Goal: Task Accomplishment & Management: Use online tool/utility

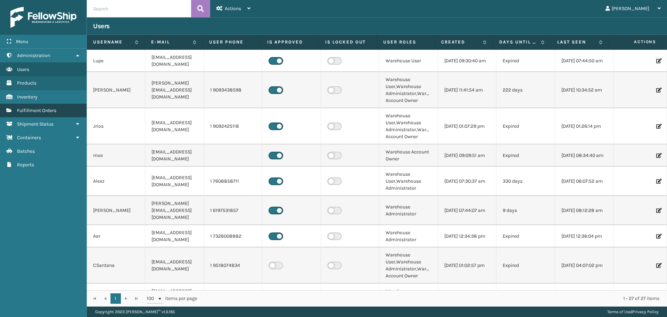
click at [22, 112] on span "Fulfillment Orders" at bounding box center [36, 110] width 39 height 6
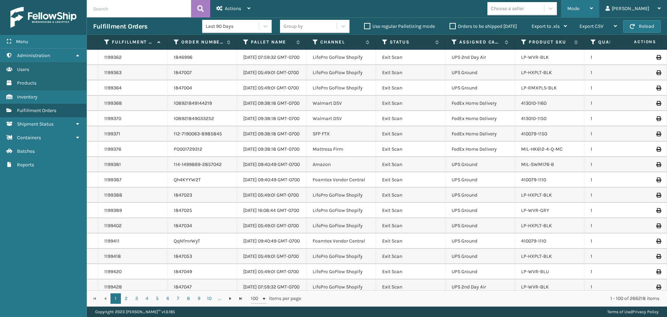
click at [580, 8] on span "Mode" at bounding box center [574, 9] width 12 height 6
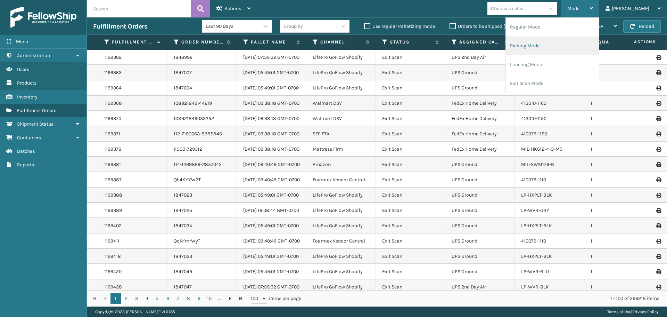
click at [559, 42] on li "Picking Mode" at bounding box center [552, 46] width 93 height 19
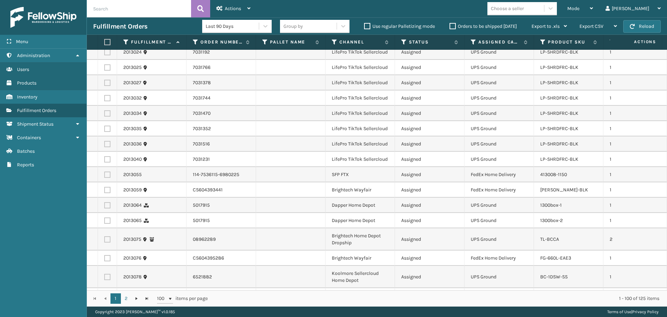
scroll to position [1448, 0]
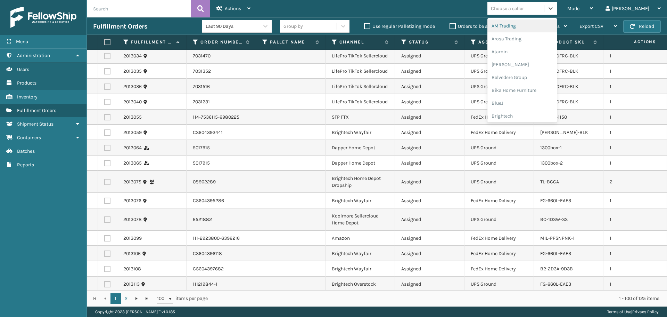
click at [524, 5] on div "Choose a seller" at bounding box center [507, 8] width 33 height 7
click at [538, 114] on div "Brightech" at bounding box center [523, 116] width 70 height 13
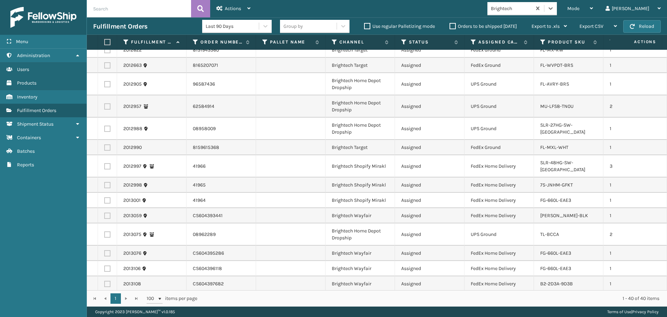
scroll to position [419, 0]
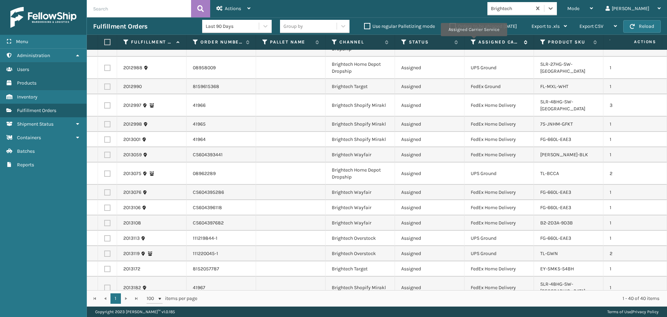
click at [474, 41] on icon at bounding box center [474, 42] width 6 height 6
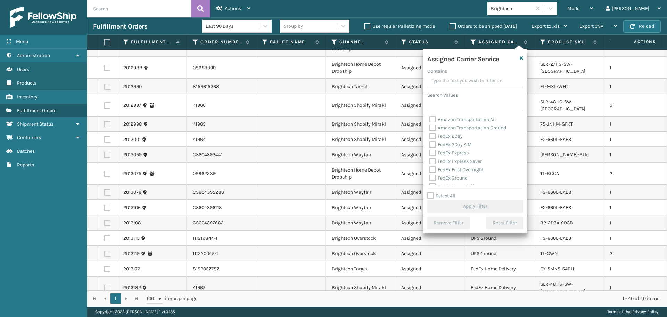
click at [445, 138] on label "FedEx 2Day" at bounding box center [446, 136] width 33 height 6
click at [430, 137] on input "FedEx 2Day" at bounding box center [430, 134] width 0 height 5
checkbox input "true"
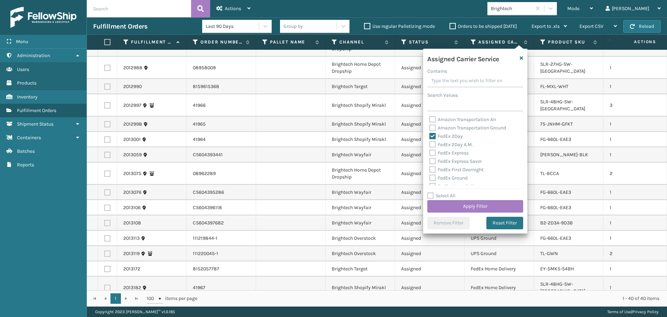
click at [448, 141] on div "FedEx 2Day A.M." at bounding box center [476, 144] width 92 height 8
click at [449, 144] on label "FedEx 2Day A.M." at bounding box center [451, 144] width 43 height 6
click at [430, 144] on input "FedEx 2Day A.M." at bounding box center [430, 142] width 0 height 5
checkbox input "true"
click at [451, 154] on label "FedEx Express" at bounding box center [449, 153] width 39 height 6
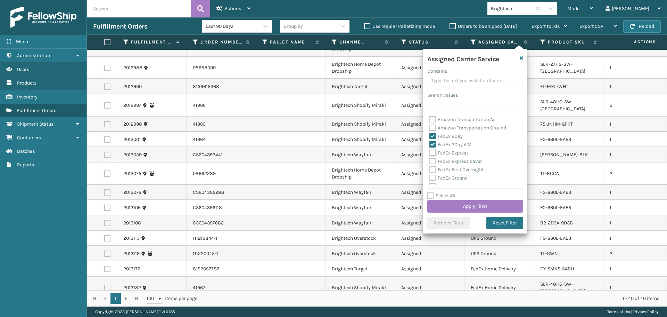
click at [430, 153] on input "FedEx Express" at bounding box center [430, 151] width 0 height 5
checkbox input "true"
click at [459, 163] on label "FedEx Express Saver" at bounding box center [456, 161] width 52 height 6
click at [430, 162] on input "FedEx Express Saver" at bounding box center [430, 159] width 0 height 5
checkbox input "true"
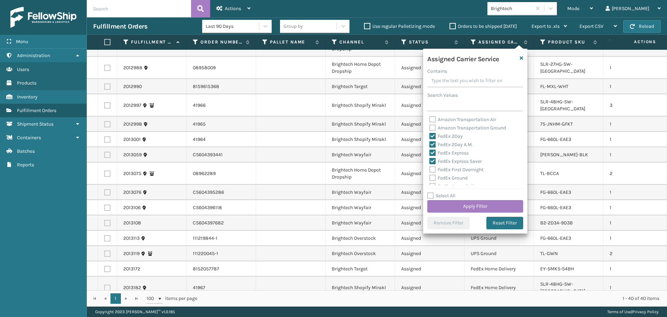
click at [459, 171] on label "FedEx First Overnight" at bounding box center [457, 170] width 54 height 6
click at [430, 170] on input "FedEx First Overnight" at bounding box center [430, 167] width 0 height 5
checkbox input "true"
click at [460, 181] on div "FedEx Ground" at bounding box center [476, 178] width 92 height 8
click at [459, 179] on label "FedEx Ground" at bounding box center [449, 178] width 38 height 6
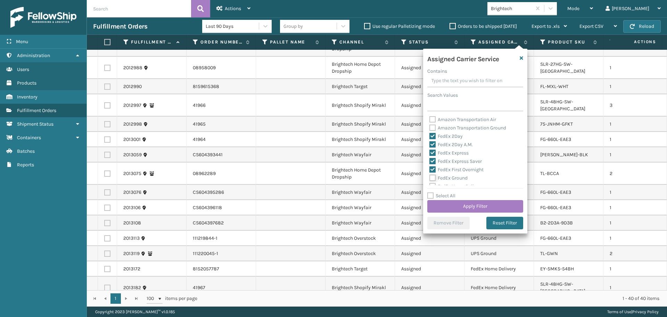
click at [430, 178] on input "FedEx Ground" at bounding box center [430, 176] width 0 height 5
checkbox input "true"
click at [448, 151] on label "FedEx Home Delivery" at bounding box center [457, 151] width 54 height 6
click at [430, 151] on input "FedEx Home Delivery" at bounding box center [430, 149] width 0 height 5
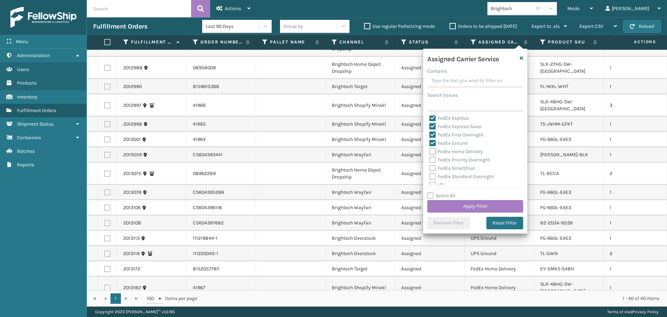
checkbox input "true"
click at [452, 160] on label "FedEx Priority Overnight" at bounding box center [460, 160] width 60 height 6
click at [430, 160] on input "FedEx Priority Overnight" at bounding box center [430, 158] width 0 height 5
checkbox input "true"
click at [451, 170] on label "FedEx SmartPost" at bounding box center [453, 168] width 46 height 6
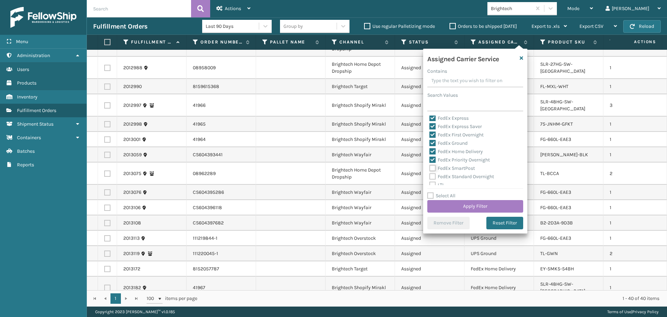
click at [430, 169] on input "FedEx SmartPost" at bounding box center [430, 166] width 0 height 5
checkbox input "true"
click at [451, 177] on label "FedEx Standard Overnight" at bounding box center [462, 176] width 65 height 6
click at [430, 177] on input "FedEx Standard Overnight" at bounding box center [430, 174] width 0 height 5
checkbox input "true"
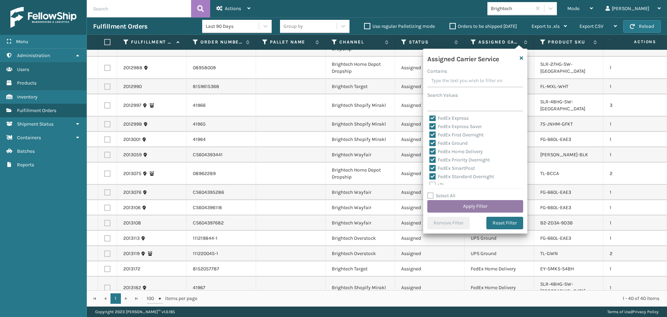
click at [463, 207] on button "Apply Filter" at bounding box center [476, 206] width 96 height 13
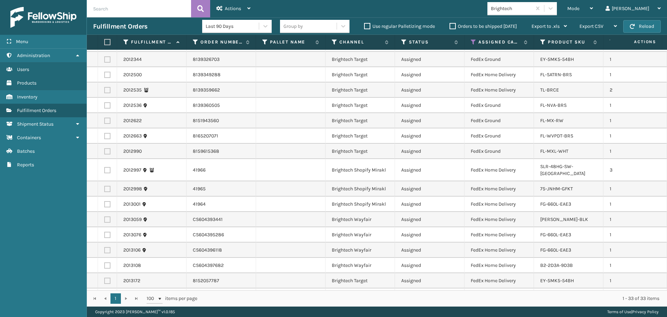
scroll to position [277, 0]
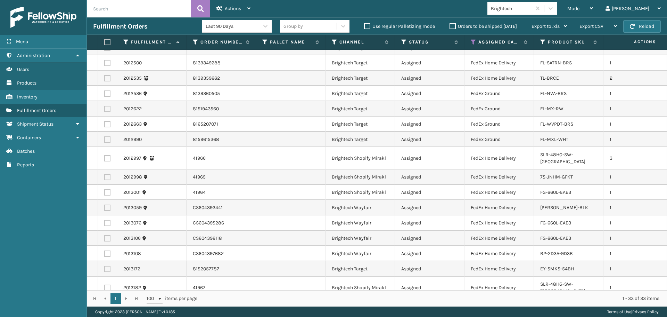
click at [105, 44] on label at bounding box center [106, 42] width 4 height 6
click at [105, 44] on input "checkbox" at bounding box center [104, 42] width 0 height 5
checkbox input "true"
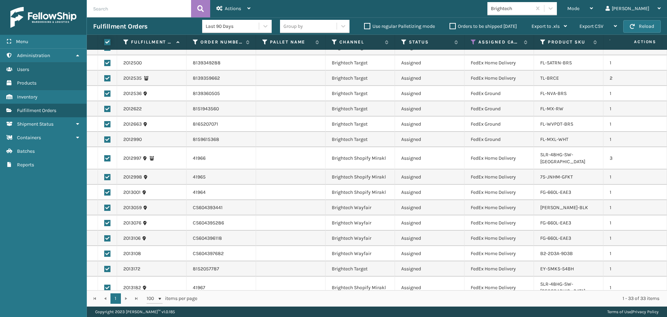
checkbox input "true"
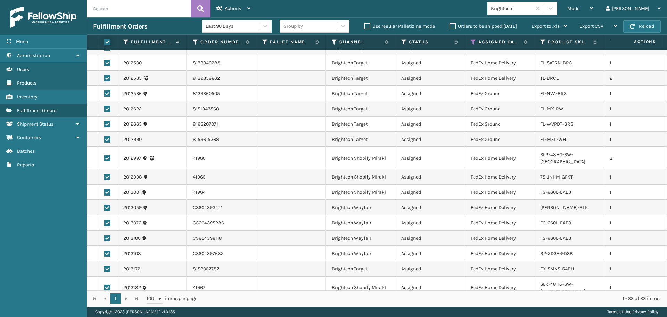
checkbox input "true"
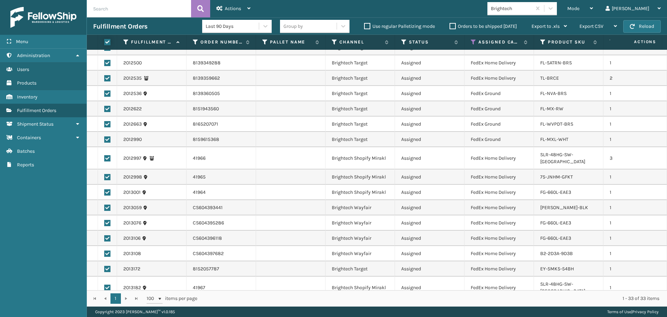
checkbox input "true"
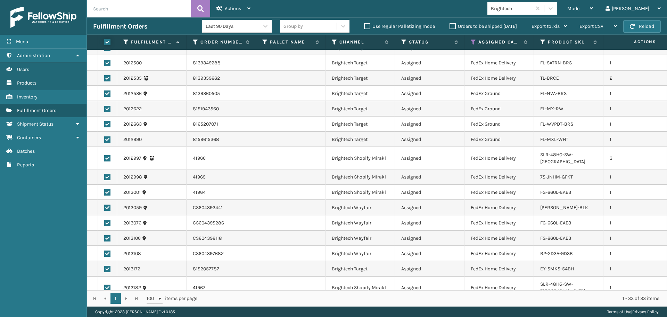
checkbox input "true"
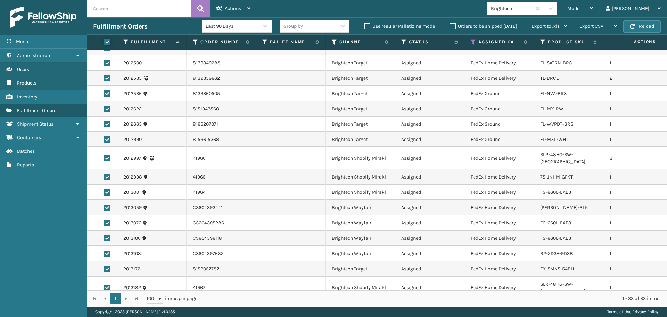
checkbox input "true"
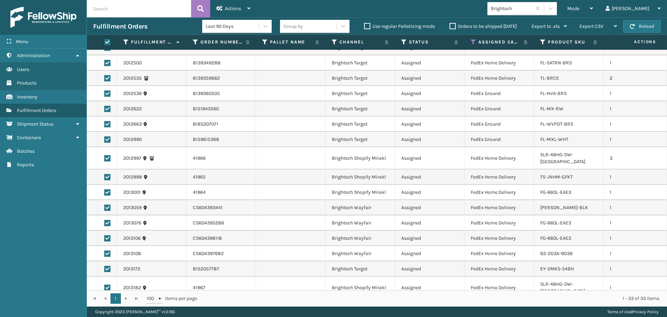
checkbox input "true"
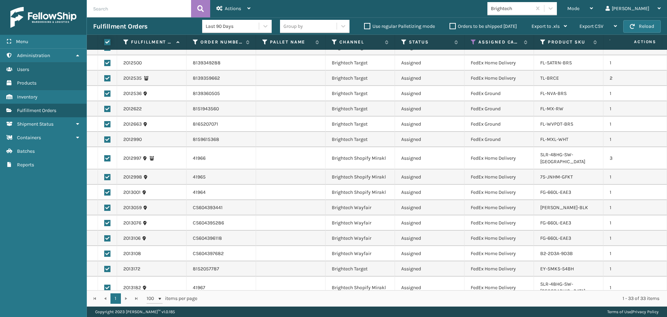
checkbox input "true"
drag, startPoint x: 234, startPoint y: 9, endPoint x: 233, endPoint y: 26, distance: 17.1
click at [234, 10] on span "Actions" at bounding box center [233, 9] width 16 height 6
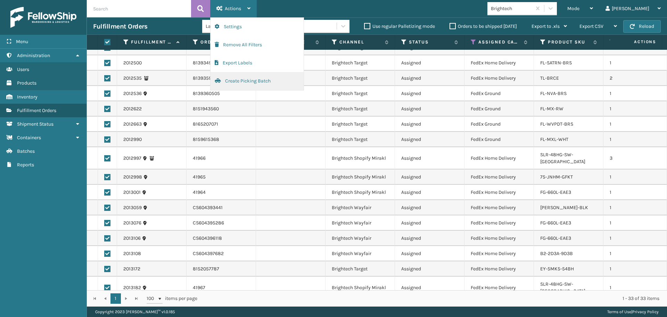
click at [253, 82] on button "Create Picking Batch" at bounding box center [257, 81] width 93 height 18
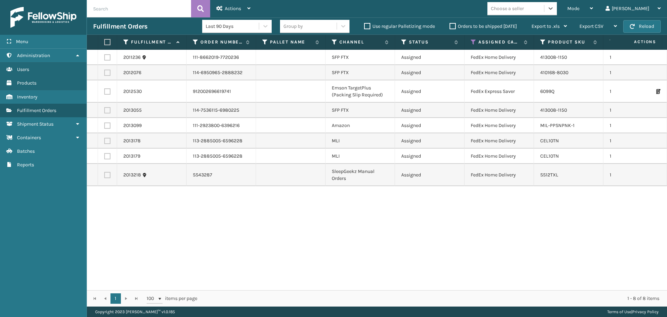
click at [106, 44] on label at bounding box center [106, 42] width 4 height 6
click at [105, 44] on input "checkbox" at bounding box center [104, 42] width 0 height 5
checkbox input "true"
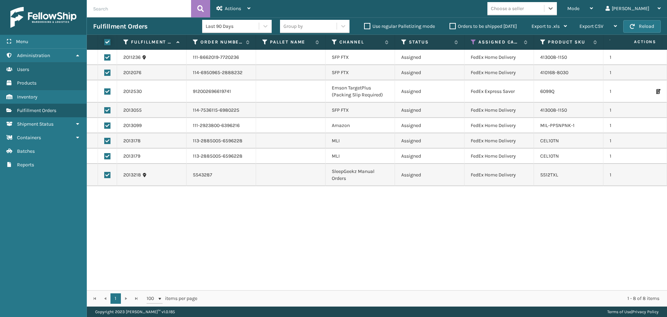
checkbox input "true"
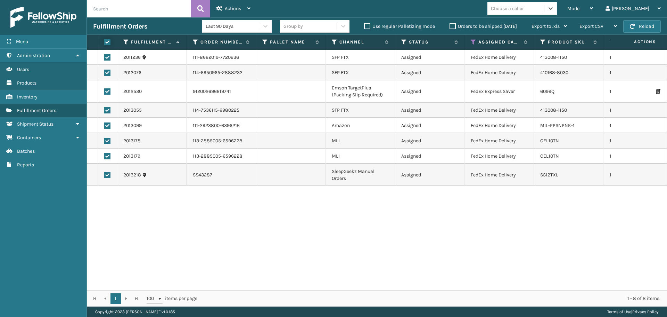
checkbox input "true"
click at [226, 8] on span "Actions" at bounding box center [233, 9] width 16 height 6
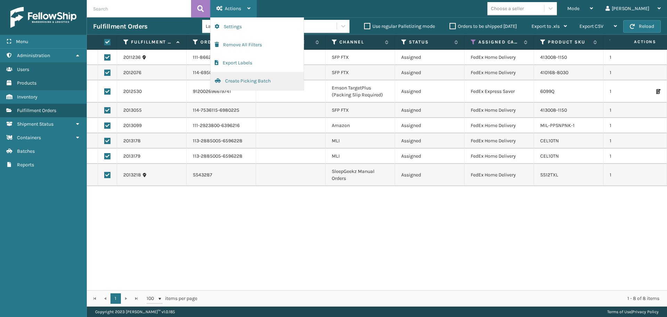
click at [240, 84] on button "Create Picking Batch" at bounding box center [257, 81] width 93 height 18
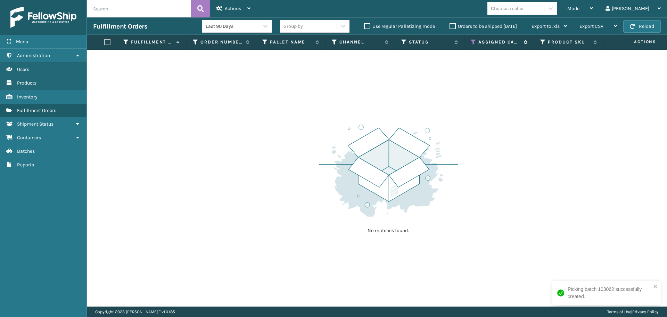
click at [473, 41] on icon at bounding box center [474, 42] width 6 height 6
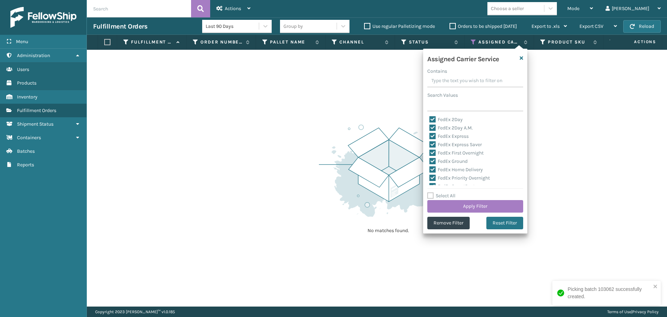
click at [448, 196] on label "Select All" at bounding box center [442, 196] width 28 height 6
click at [448, 192] on input "Select All" at bounding box center [480, 192] width 104 height 1
checkbox input "true"
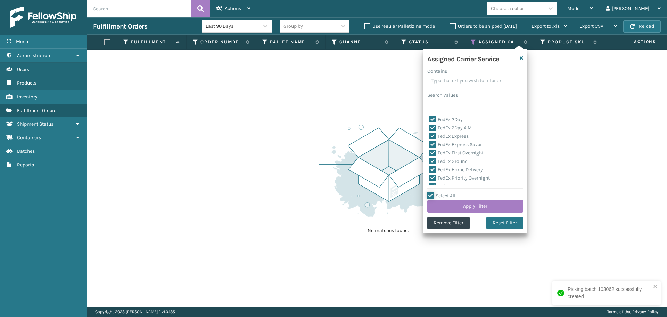
checkbox input "true"
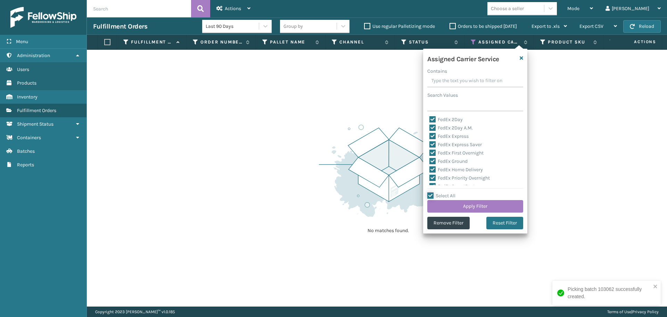
checkbox input "true"
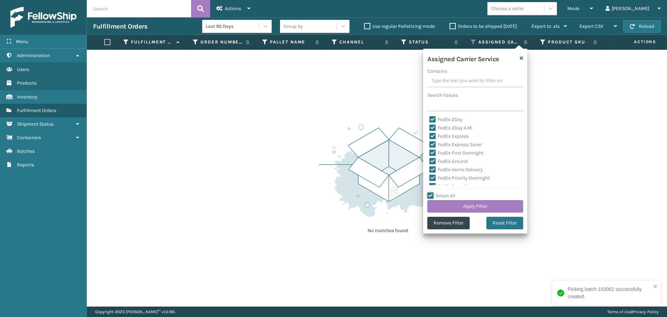
checkbox input "true"
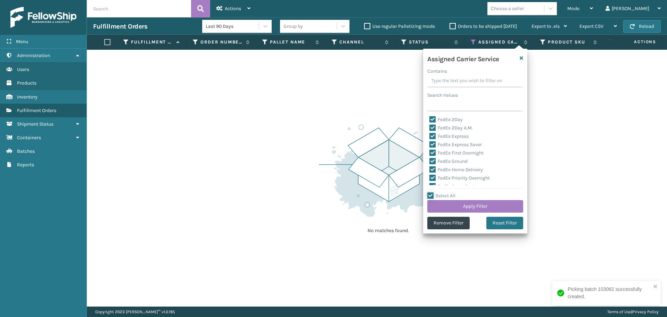
checkbox input "true"
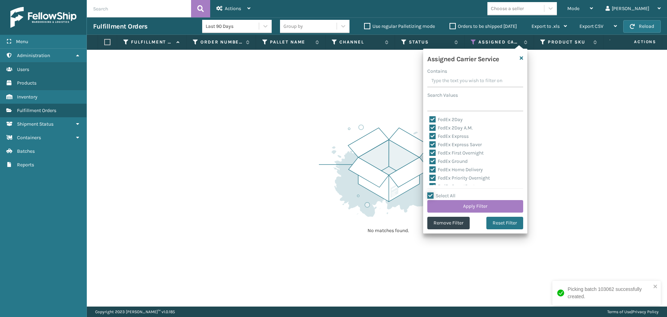
checkbox input "true"
click at [448, 196] on label "Select All" at bounding box center [442, 196] width 28 height 6
click at [448, 192] on input "Select All" at bounding box center [480, 192] width 104 height 1
checkbox input "false"
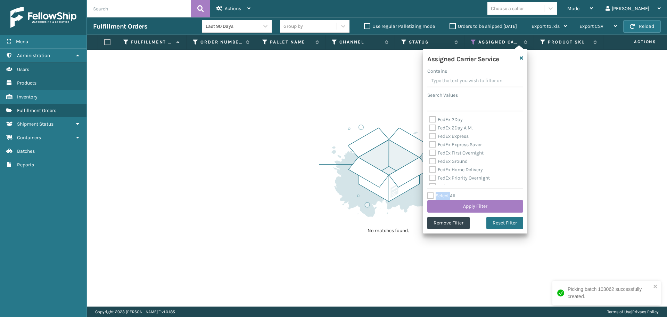
checkbox input "false"
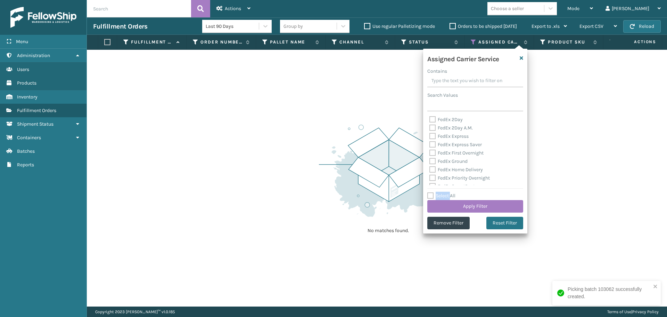
checkbox input "false"
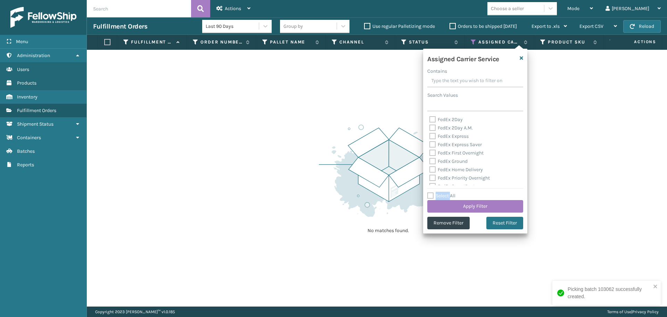
checkbox input "false"
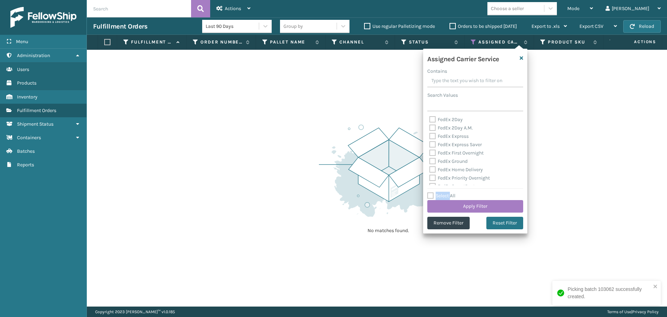
checkbox input "false"
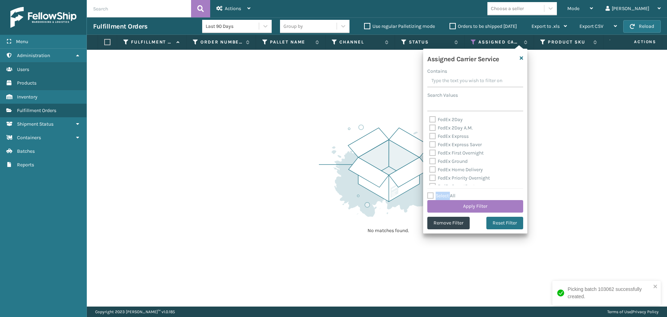
checkbox input "false"
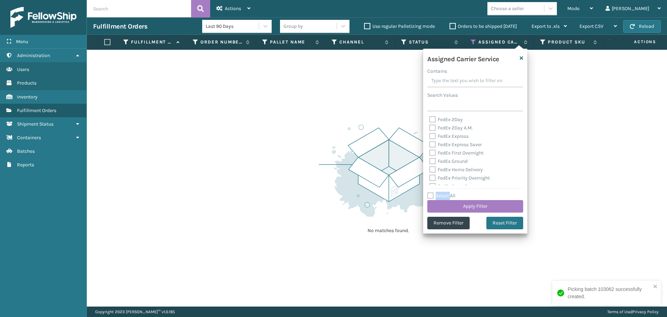
checkbox input "false"
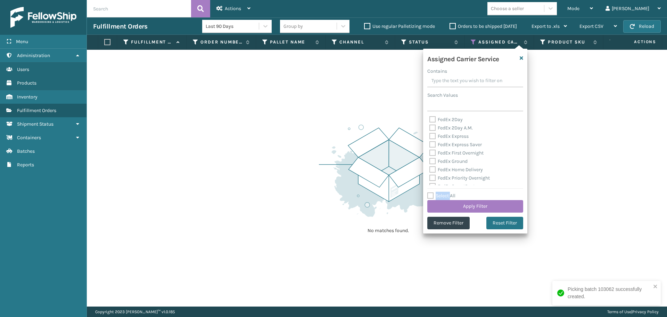
checkbox input "false"
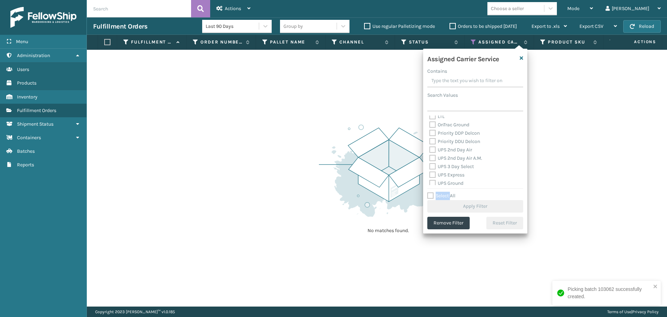
scroll to position [104, 0]
click at [450, 149] on label "UPS 2nd Day Air" at bounding box center [451, 149] width 43 height 6
click at [430, 149] on input "UPS 2nd Day Air" at bounding box center [430, 147] width 0 height 5
checkbox input "true"
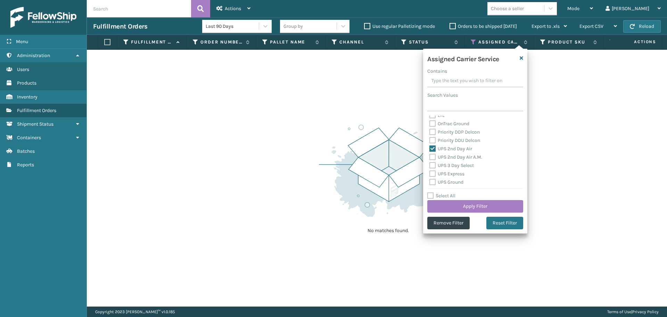
click at [452, 159] on label "UPS 2nd Day Air A.M." at bounding box center [456, 157] width 53 height 6
click at [430, 157] on input "UPS 2nd Day Air A.M." at bounding box center [430, 155] width 0 height 5
checkbox input "true"
click at [451, 168] on label "UPS 3 Day Select" at bounding box center [452, 165] width 44 height 6
click at [430, 166] on input "UPS 3 Day Select" at bounding box center [430, 163] width 0 height 5
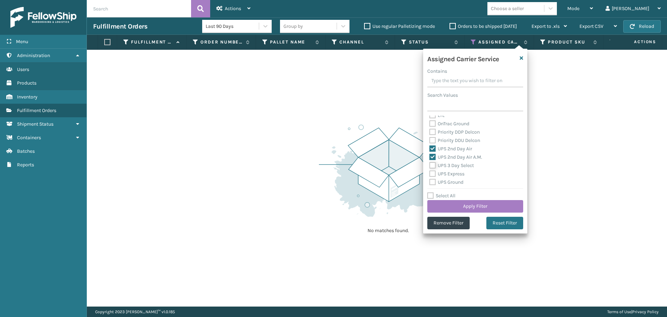
checkbox input "true"
click at [452, 175] on label "UPS Express" at bounding box center [447, 174] width 35 height 6
click at [430, 174] on input "UPS Express" at bounding box center [430, 172] width 0 height 5
checkbox input "true"
click at [452, 180] on label "UPS Ground" at bounding box center [447, 182] width 34 height 6
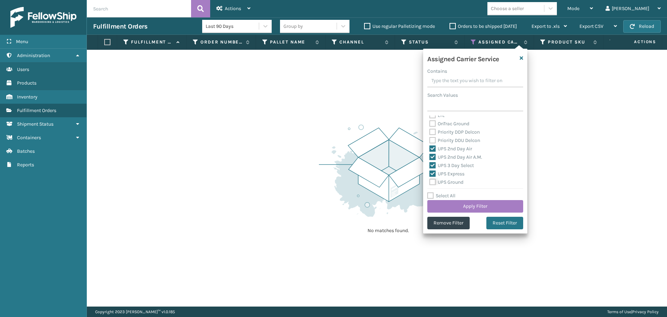
click at [430, 180] on input "UPS Ground" at bounding box center [430, 180] width 0 height 5
checkbox input "true"
click at [444, 156] on label "UPS Next Day Air" at bounding box center [452, 156] width 44 height 6
click at [430, 156] on input "UPS Next Day Air" at bounding box center [430, 154] width 0 height 5
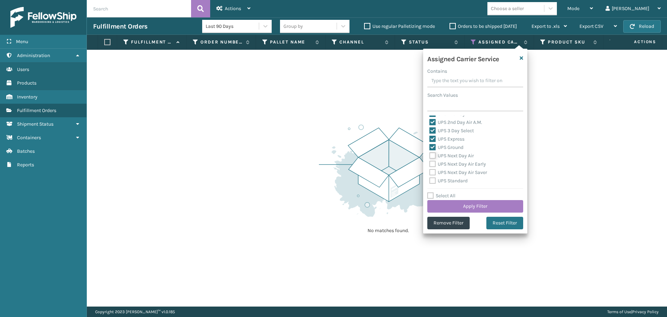
checkbox input "true"
click at [446, 162] on label "UPS Next Day Air Early" at bounding box center [458, 164] width 57 height 6
click at [430, 162] on input "UPS Next Day Air Early" at bounding box center [430, 162] width 0 height 5
checkbox input "true"
click at [449, 173] on label "UPS Next Day Air Saver" at bounding box center [459, 172] width 58 height 6
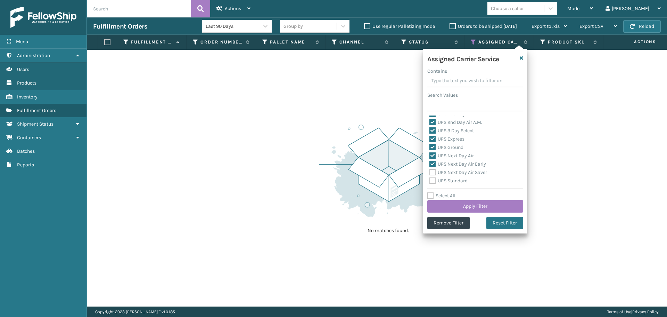
click at [430, 173] on input "UPS Next Day Air Saver" at bounding box center [430, 170] width 0 height 5
checkbox input "true"
click at [450, 180] on label "UPS Standard" at bounding box center [449, 181] width 38 height 6
click at [430, 180] on input "UPS Standard" at bounding box center [430, 179] width 0 height 5
checkbox input "true"
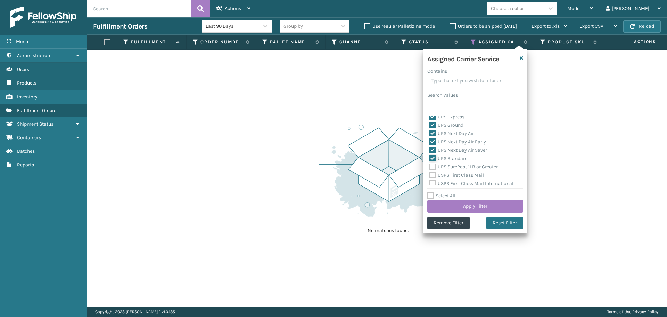
scroll to position [174, 0]
click at [443, 153] on label "UPS SurePost 1LB or Greater" at bounding box center [464, 154] width 68 height 6
click at [430, 153] on input "UPS SurePost 1LB or Greater" at bounding box center [430, 152] width 0 height 5
checkbox input "true"
click at [464, 204] on button "Apply Filter" at bounding box center [476, 206] width 96 height 13
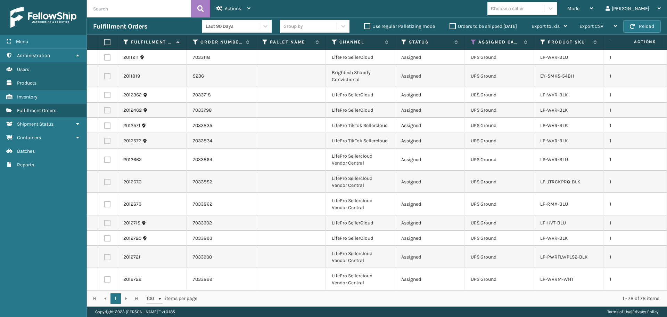
click at [524, 8] on div "Choose a seller" at bounding box center [507, 8] width 33 height 7
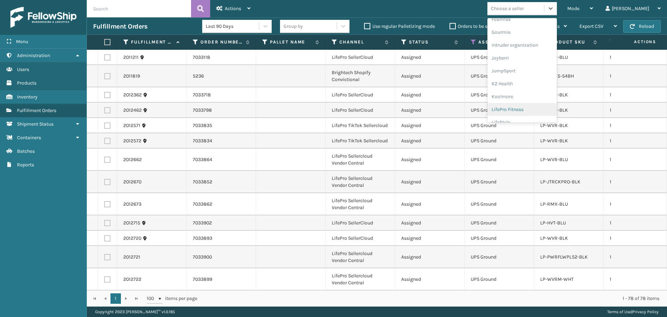
click at [540, 108] on div "LifePro Fitness" at bounding box center [523, 109] width 70 height 13
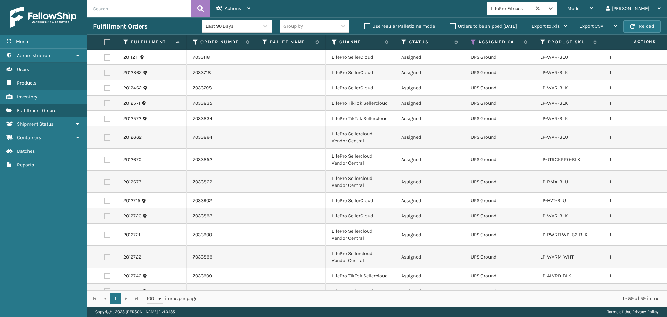
click at [111, 42] on th at bounding box center [107, 42] width 19 height 15
click at [106, 41] on label at bounding box center [106, 42] width 4 height 6
click at [105, 41] on input "checkbox" at bounding box center [104, 42] width 0 height 5
checkbox input "true"
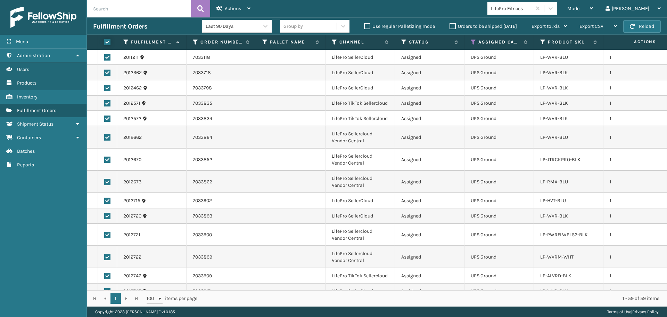
checkbox input "true"
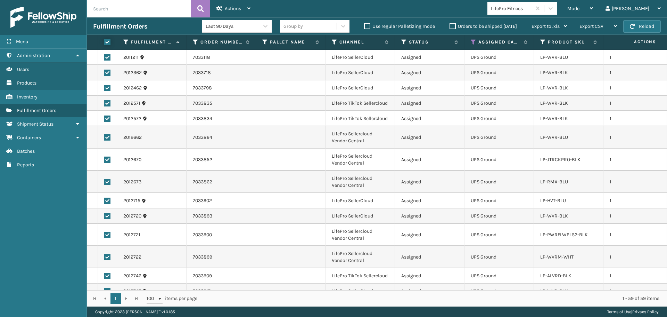
checkbox input "true"
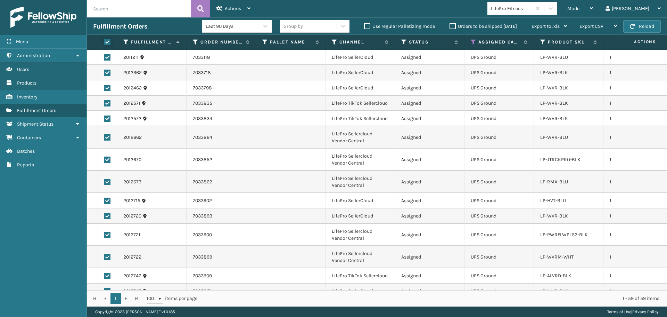
checkbox input "true"
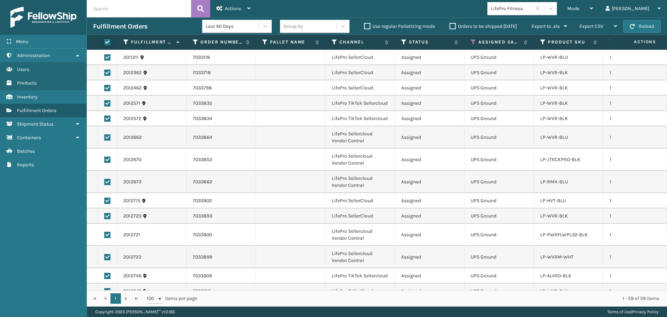
checkbox input "true"
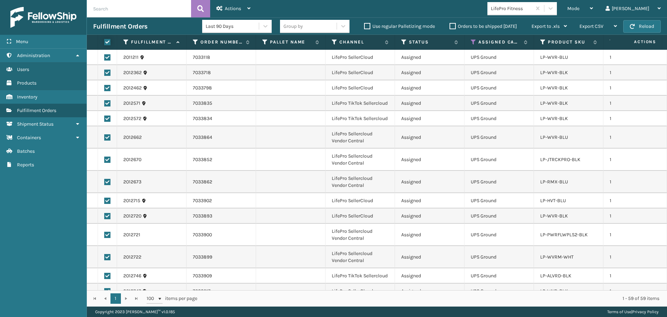
checkbox input "true"
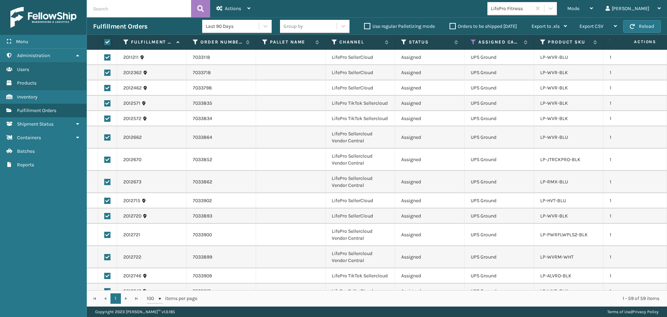
checkbox input "true"
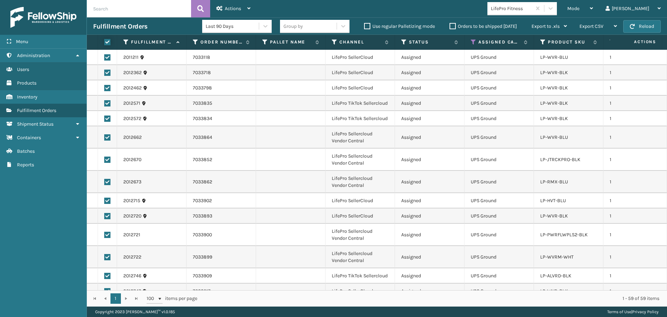
checkbox input "true"
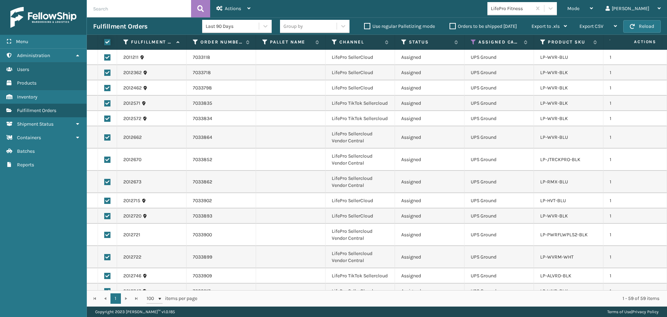
checkbox input "true"
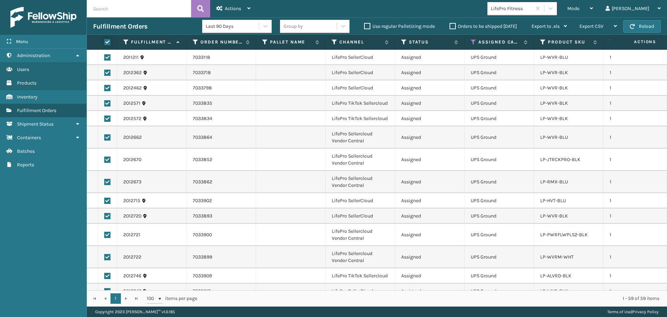
checkbox input "true"
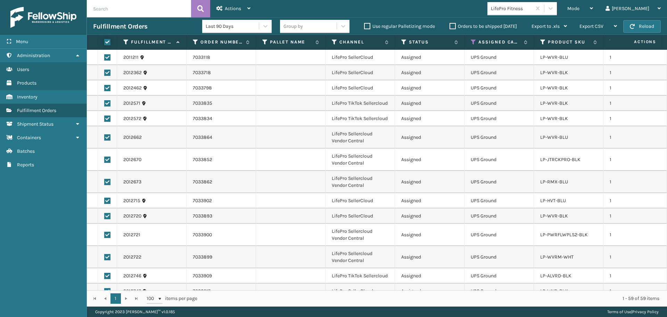
checkbox input "true"
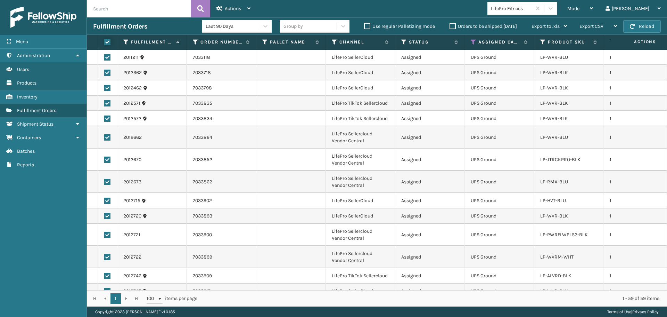
checkbox input "true"
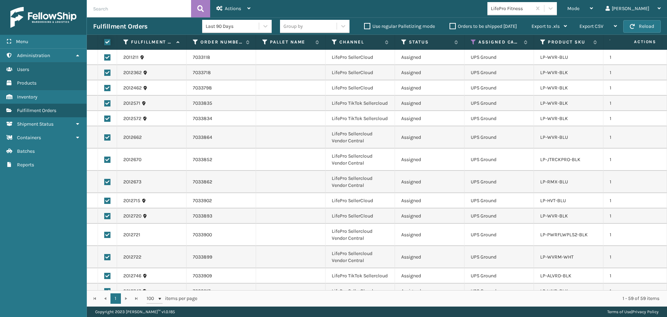
checkbox input "true"
click at [199, 23] on div "Fulfillment Orders" at bounding box center [147, 26] width 109 height 8
click at [238, 9] on span "Actions" at bounding box center [233, 9] width 16 height 6
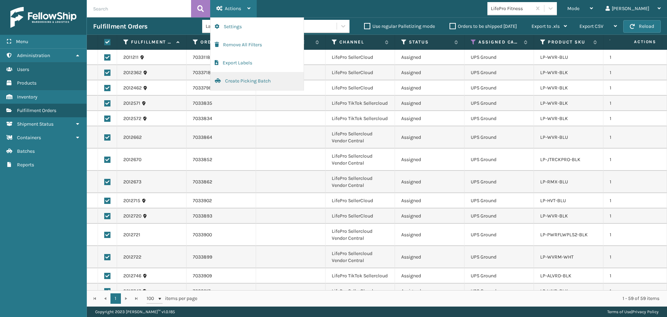
click at [252, 80] on button "Create Picking Batch" at bounding box center [257, 81] width 93 height 18
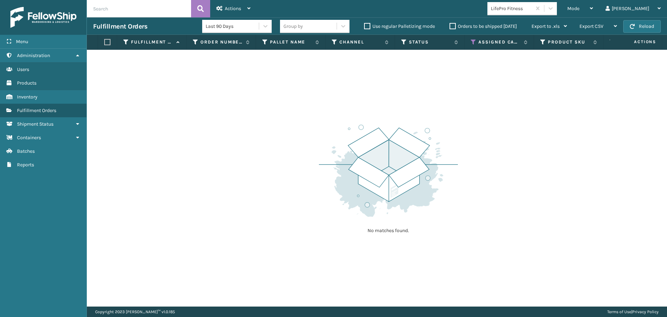
click at [533, 11] on div "LifePro Fitness" at bounding box center [511, 8] width 41 height 7
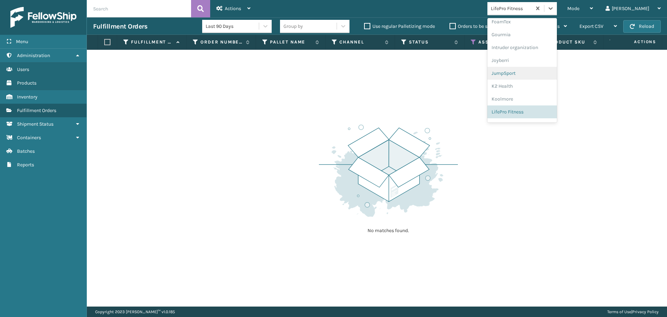
scroll to position [0, 0]
click at [533, 116] on div "Brightech" at bounding box center [523, 116] width 70 height 13
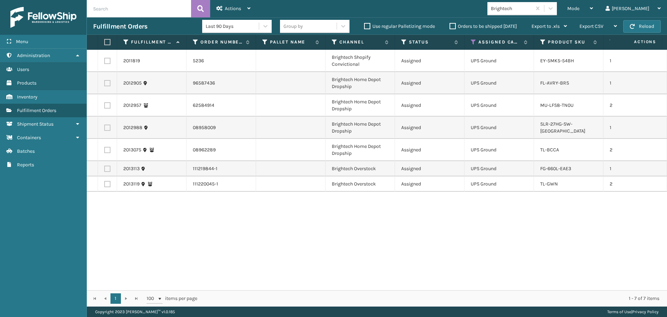
click at [111, 43] on th at bounding box center [107, 42] width 19 height 15
click at [106, 42] on label at bounding box center [106, 42] width 4 height 6
click at [105, 42] on input "checkbox" at bounding box center [104, 42] width 0 height 5
checkbox input "true"
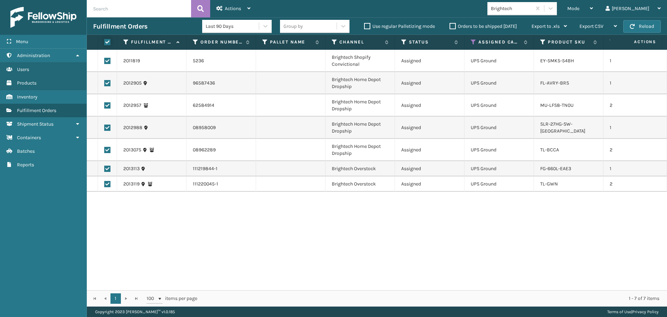
checkbox input "true"
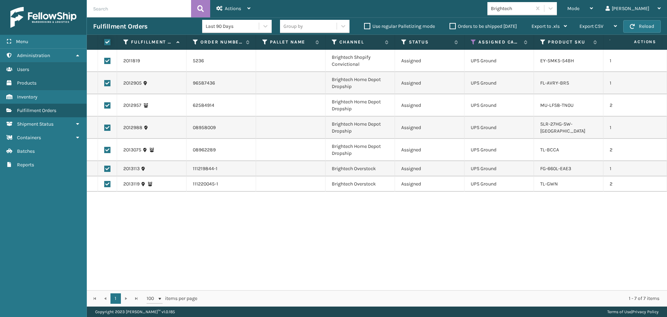
checkbox input "true"
click at [235, 7] on span "Actions" at bounding box center [233, 9] width 16 height 6
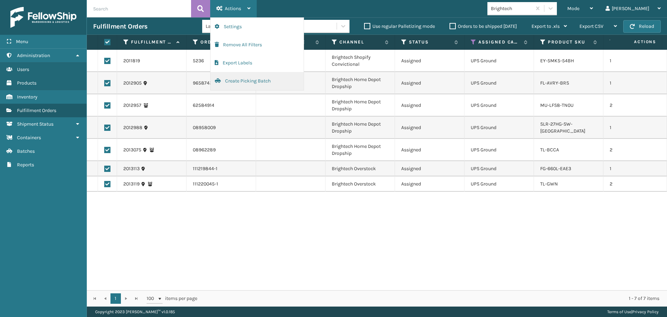
click at [247, 83] on button "Create Picking Batch" at bounding box center [257, 81] width 93 height 18
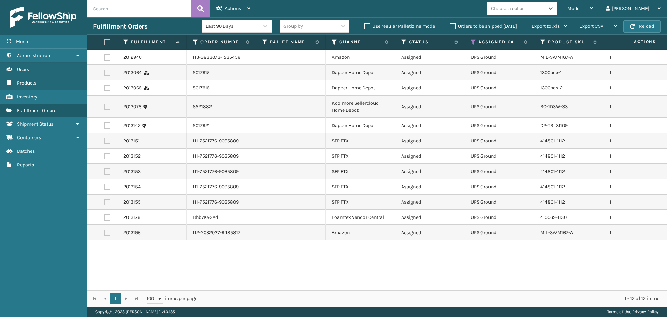
click at [524, 10] on div "Choose a seller" at bounding box center [507, 8] width 33 height 7
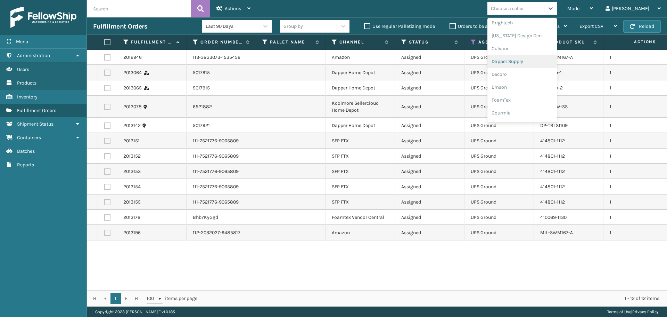
scroll to position [104, 0]
click at [534, 91] on div "FoamTex" at bounding box center [523, 88] width 70 height 13
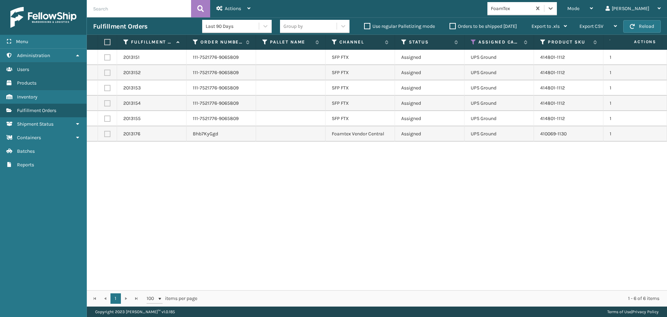
click at [107, 43] on label at bounding box center [106, 42] width 4 height 6
click at [105, 43] on input "checkbox" at bounding box center [104, 42] width 0 height 5
checkbox input "true"
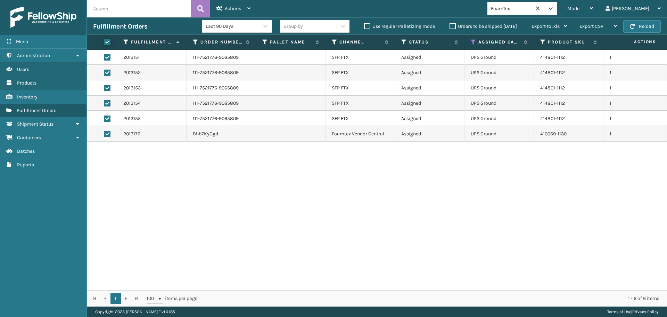
checkbox input "true"
click at [225, 9] on div "Actions" at bounding box center [234, 8] width 34 height 17
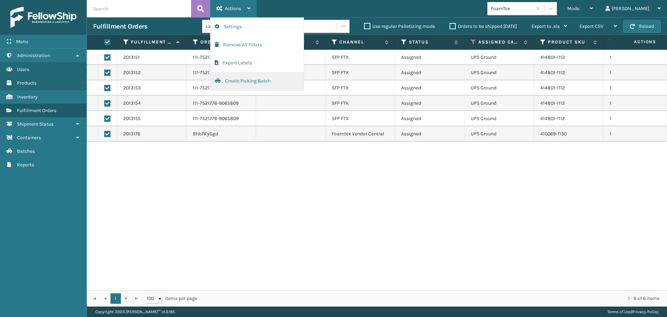
click at [250, 82] on button "Create Picking Batch" at bounding box center [257, 81] width 93 height 18
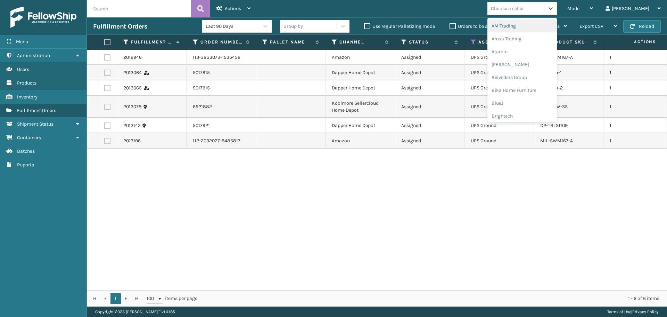
click at [524, 12] on div "Choose a seller" at bounding box center [507, 8] width 33 height 7
click at [527, 51] on div "Dapper Supply" at bounding box center [523, 50] width 70 height 13
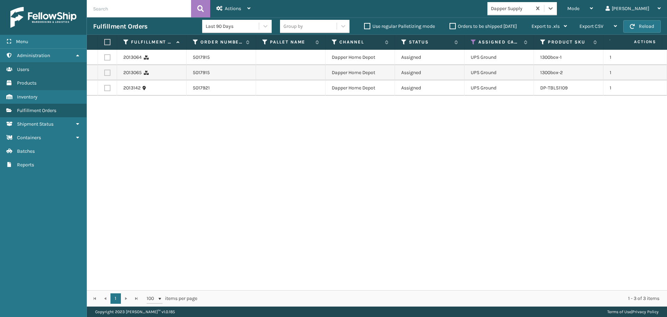
click at [108, 39] on label at bounding box center [106, 42] width 4 height 6
click at [105, 40] on input "checkbox" at bounding box center [104, 42] width 0 height 5
checkbox input "true"
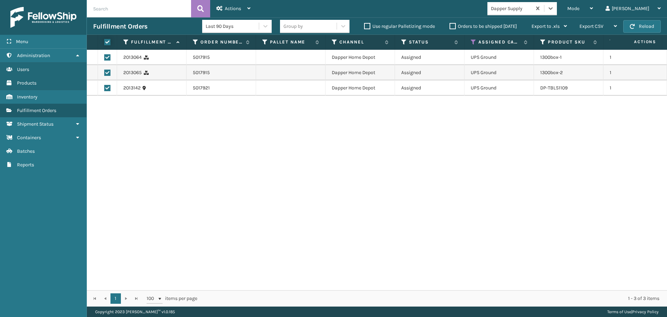
checkbox input "true"
click at [234, 10] on span "Actions" at bounding box center [233, 9] width 16 height 6
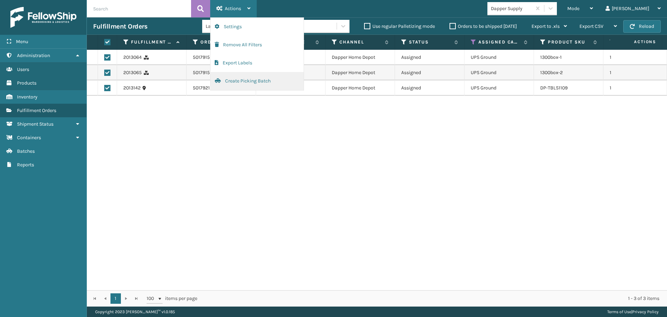
click at [239, 84] on button "Create Picking Batch" at bounding box center [257, 81] width 93 height 18
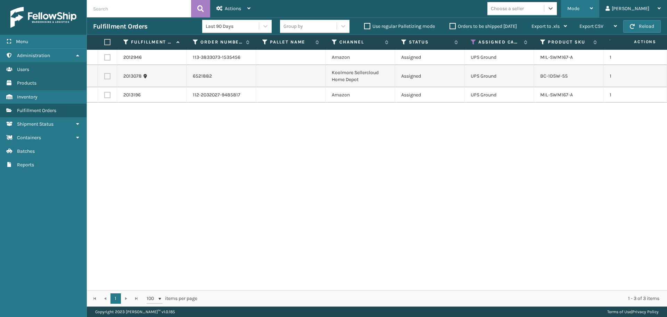
click at [593, 5] on div "Mode" at bounding box center [581, 8] width 26 height 17
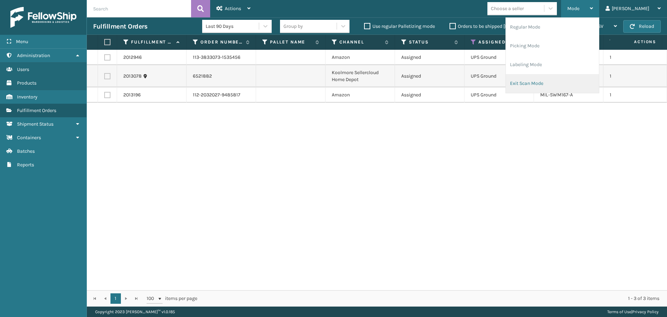
click at [549, 83] on li "Exit Scan Mode" at bounding box center [552, 83] width 93 height 19
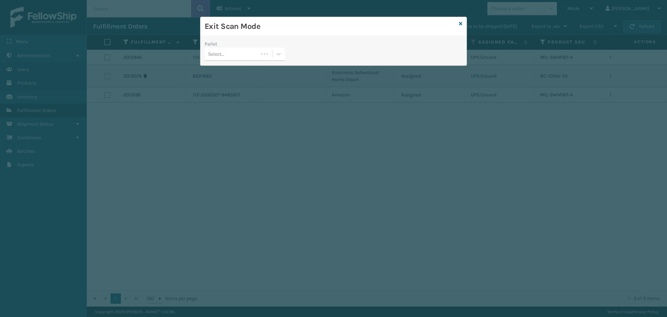
click at [231, 44] on div "Pallet" at bounding box center [245, 43] width 80 height 7
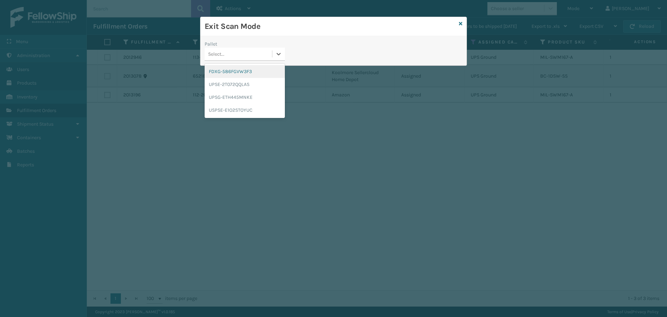
click at [228, 53] on div "Select..." at bounding box center [238, 53] width 67 height 11
click at [224, 73] on div "FDXG-586FGVW3F3" at bounding box center [245, 71] width 80 height 13
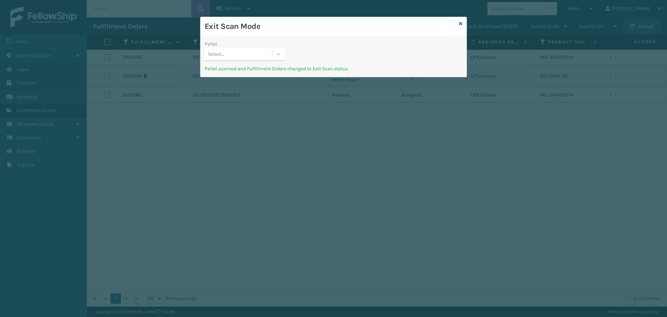
click at [466, 24] on div "Exit Scan Mode Pallet Select... Pallet scanned and Fulfillment Orders changed t…" at bounding box center [333, 158] width 667 height 317
click at [461, 24] on icon at bounding box center [460, 23] width 3 height 5
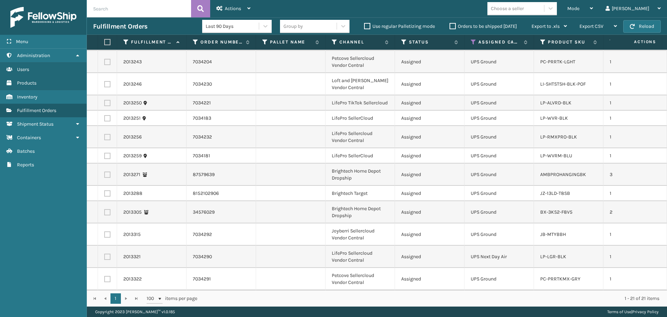
scroll to position [0, 0]
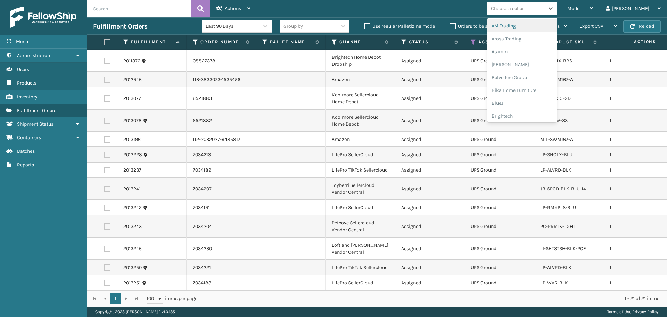
click at [544, 14] on div "Choose a seller" at bounding box center [516, 8] width 57 height 11
click at [529, 82] on div "Brightech" at bounding box center [523, 81] width 70 height 13
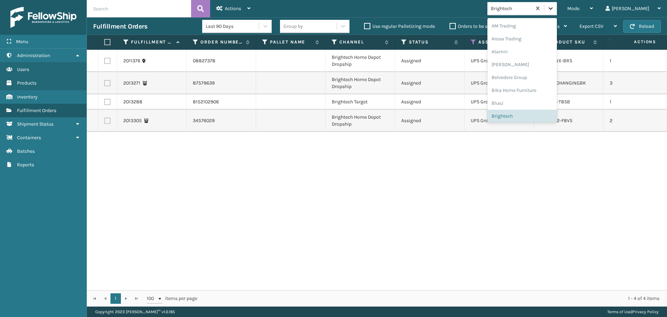
click at [555, 8] on icon at bounding box center [551, 8] width 7 height 7
click at [540, 103] on div "LifePro Fitness" at bounding box center [523, 105] width 70 height 13
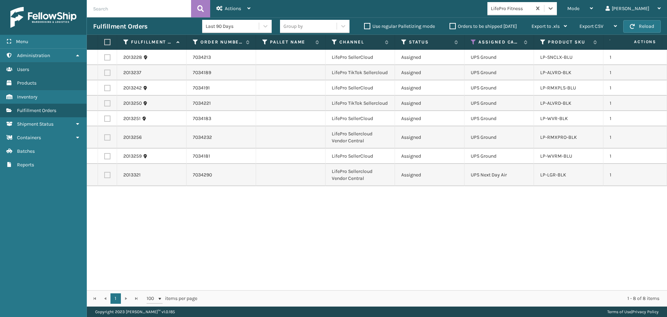
click at [107, 44] on label at bounding box center [106, 42] width 4 height 6
click at [105, 44] on input "checkbox" at bounding box center [104, 42] width 0 height 5
click at [232, 6] on span "Actions" at bounding box center [233, 9] width 16 height 6
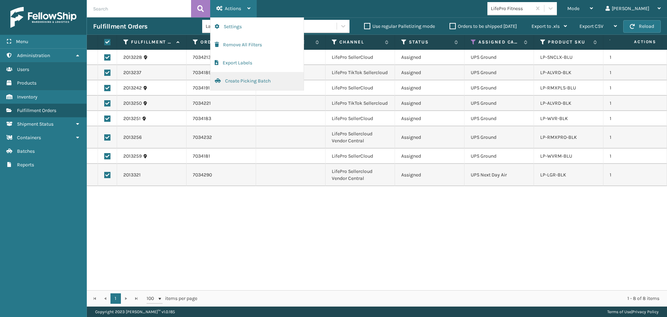
click at [264, 80] on button "Create Picking Batch" at bounding box center [257, 81] width 93 height 18
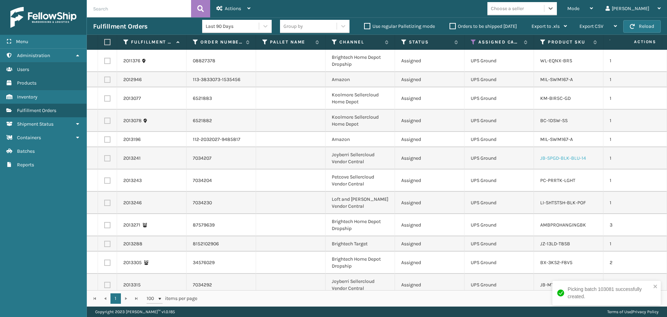
scroll to position [33, 0]
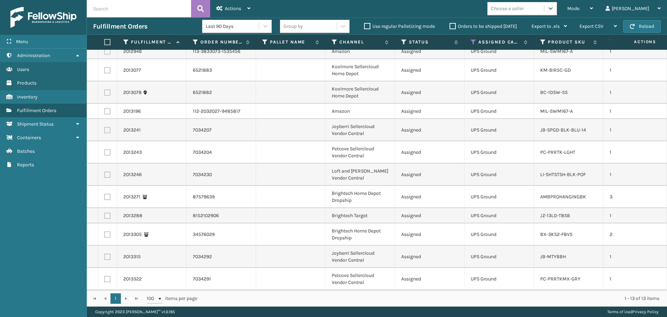
drag, startPoint x: 547, startPoint y: 9, endPoint x: 547, endPoint y: 13, distance: 3.5
click at [524, 9] on div "Choose a seller" at bounding box center [507, 8] width 33 height 7
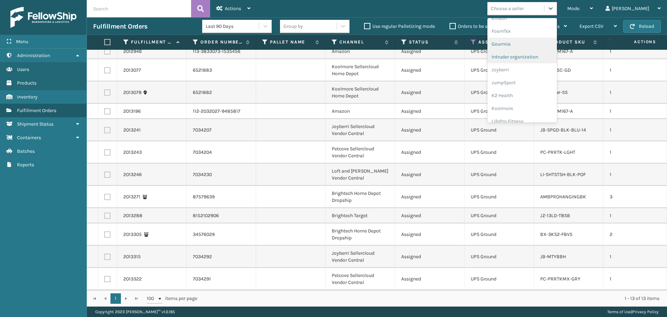
scroll to position [174, 0]
click at [533, 97] on div "Koolmore" at bounding box center [523, 96] width 70 height 13
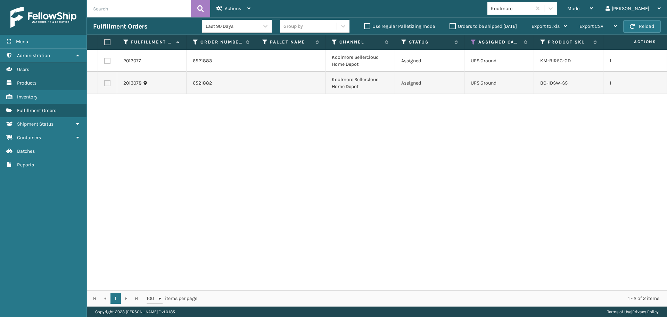
click at [106, 38] on th at bounding box center [107, 42] width 19 height 15
click at [108, 43] on label at bounding box center [106, 42] width 4 height 6
click at [105, 43] on input "checkbox" at bounding box center [104, 42] width 0 height 5
click at [235, 11] on div "Actions" at bounding box center [234, 8] width 34 height 17
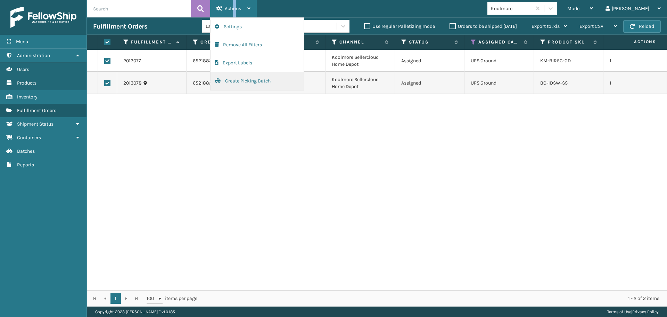
click at [270, 82] on button "Create Picking Batch" at bounding box center [257, 81] width 93 height 18
